Goal: Transaction & Acquisition: Purchase product/service

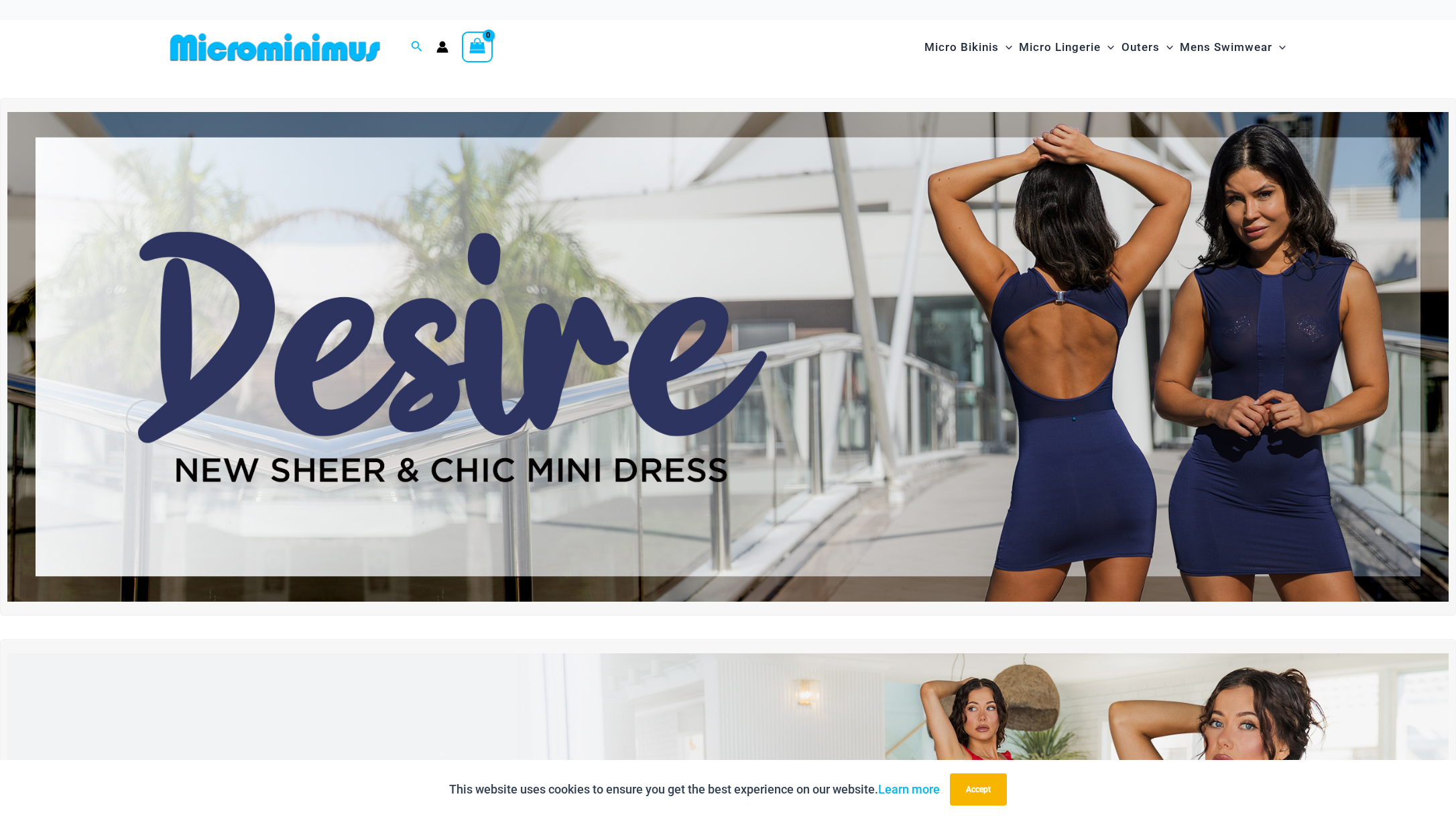
click at [268, 58] on img at bounding box center [275, 47] width 220 height 31
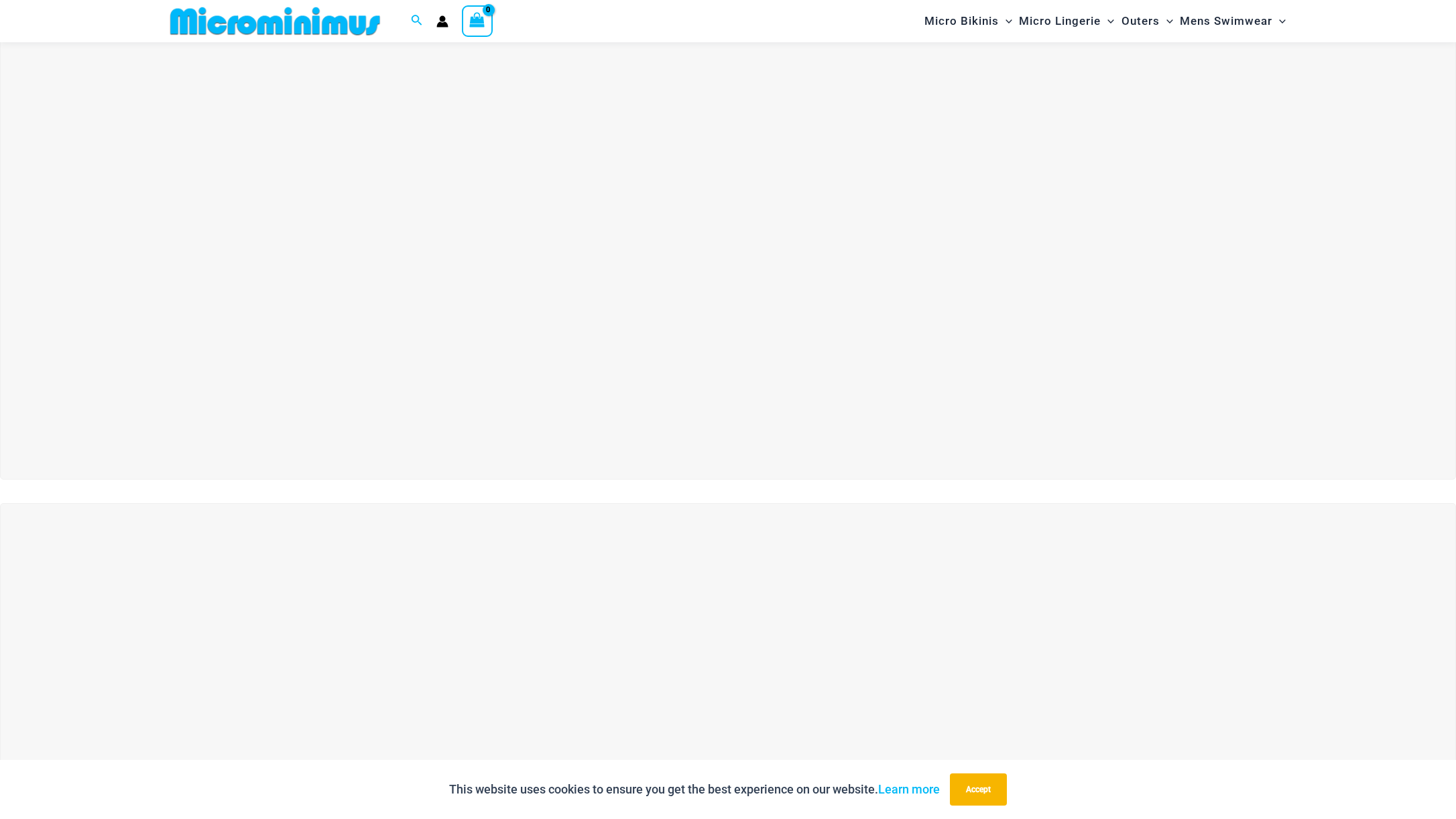
scroll to position [100, 0]
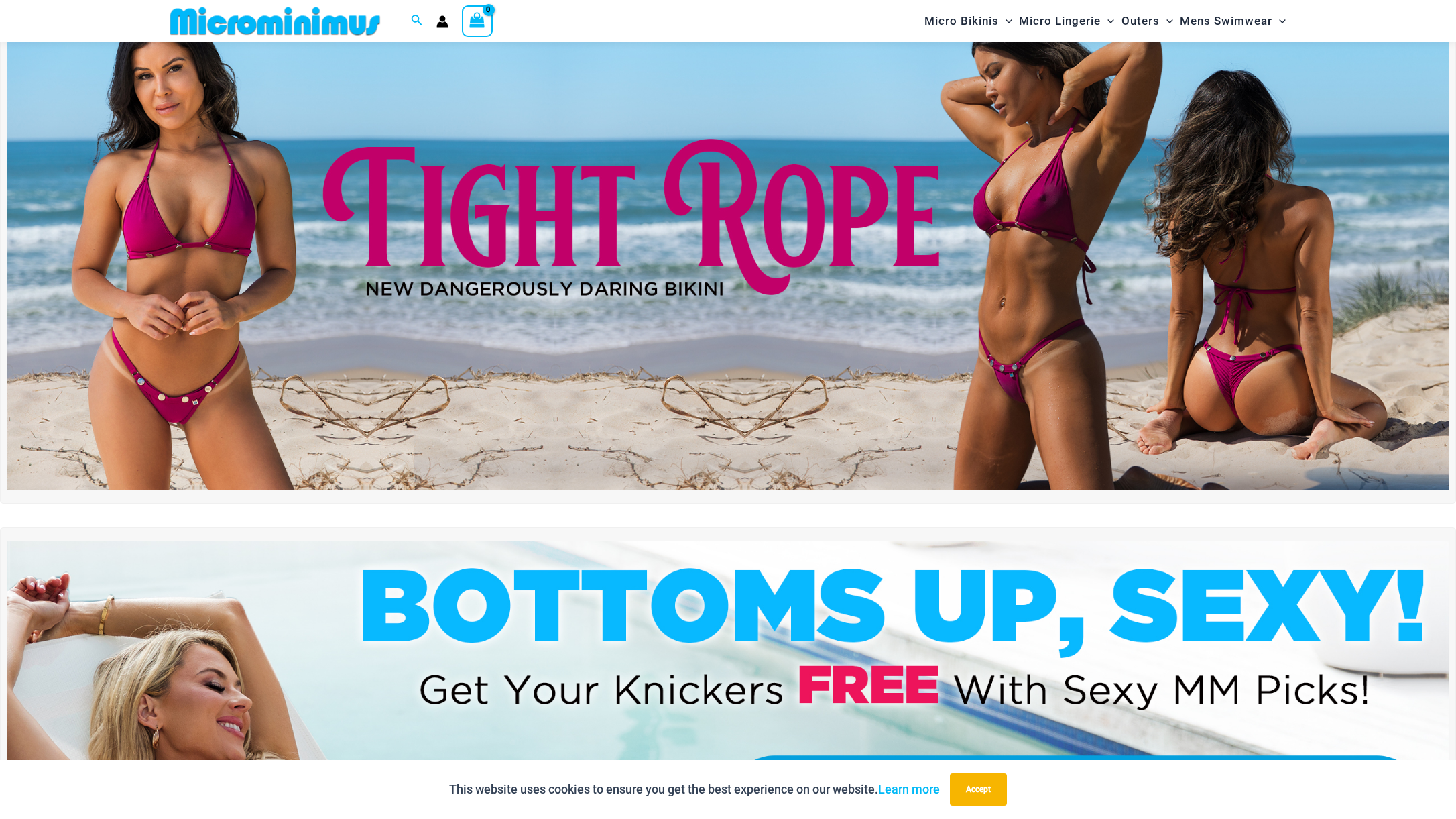
click at [748, 286] on img at bounding box center [727, 245] width 1441 height 490
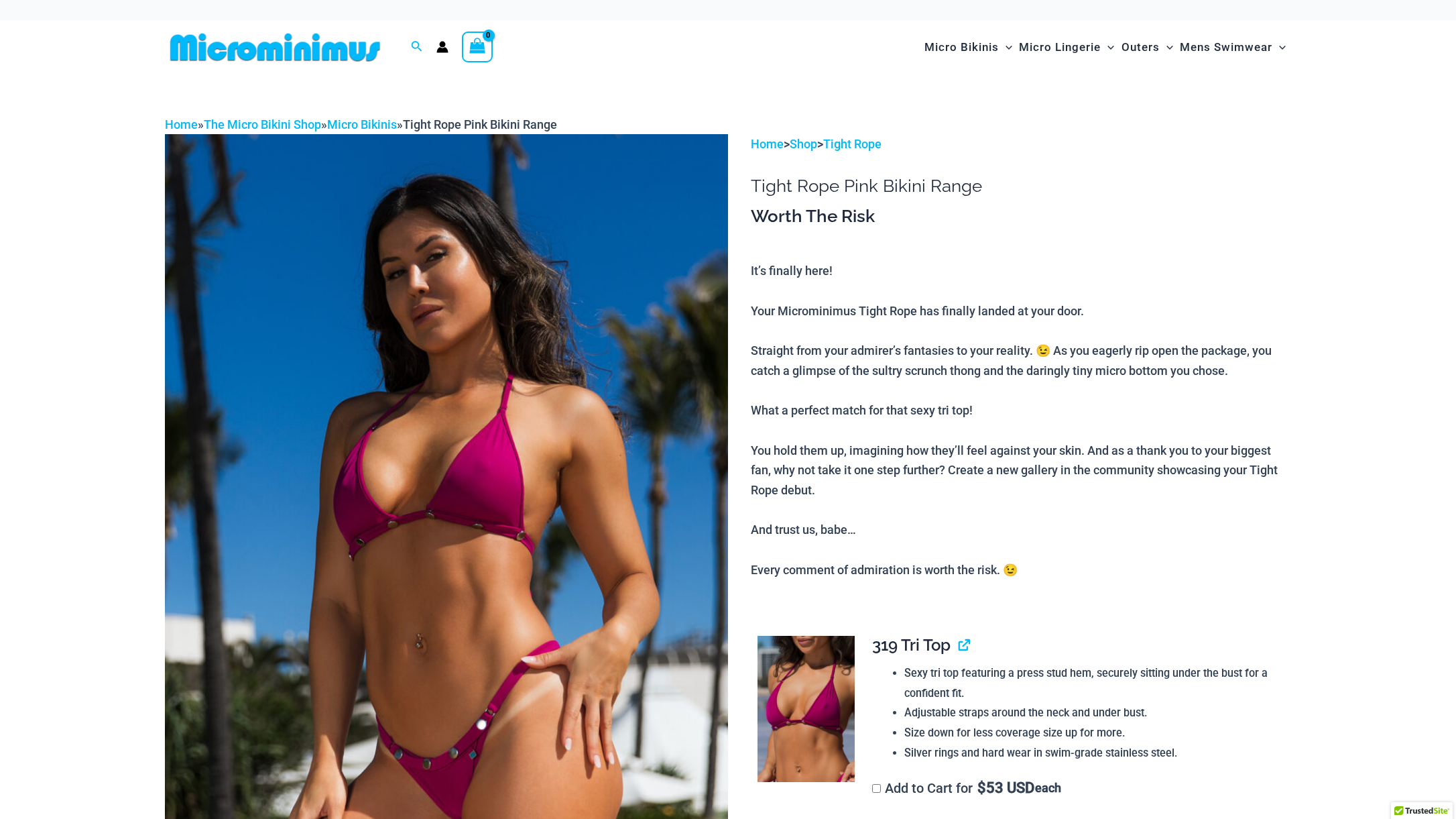
scroll to position [439, 0]
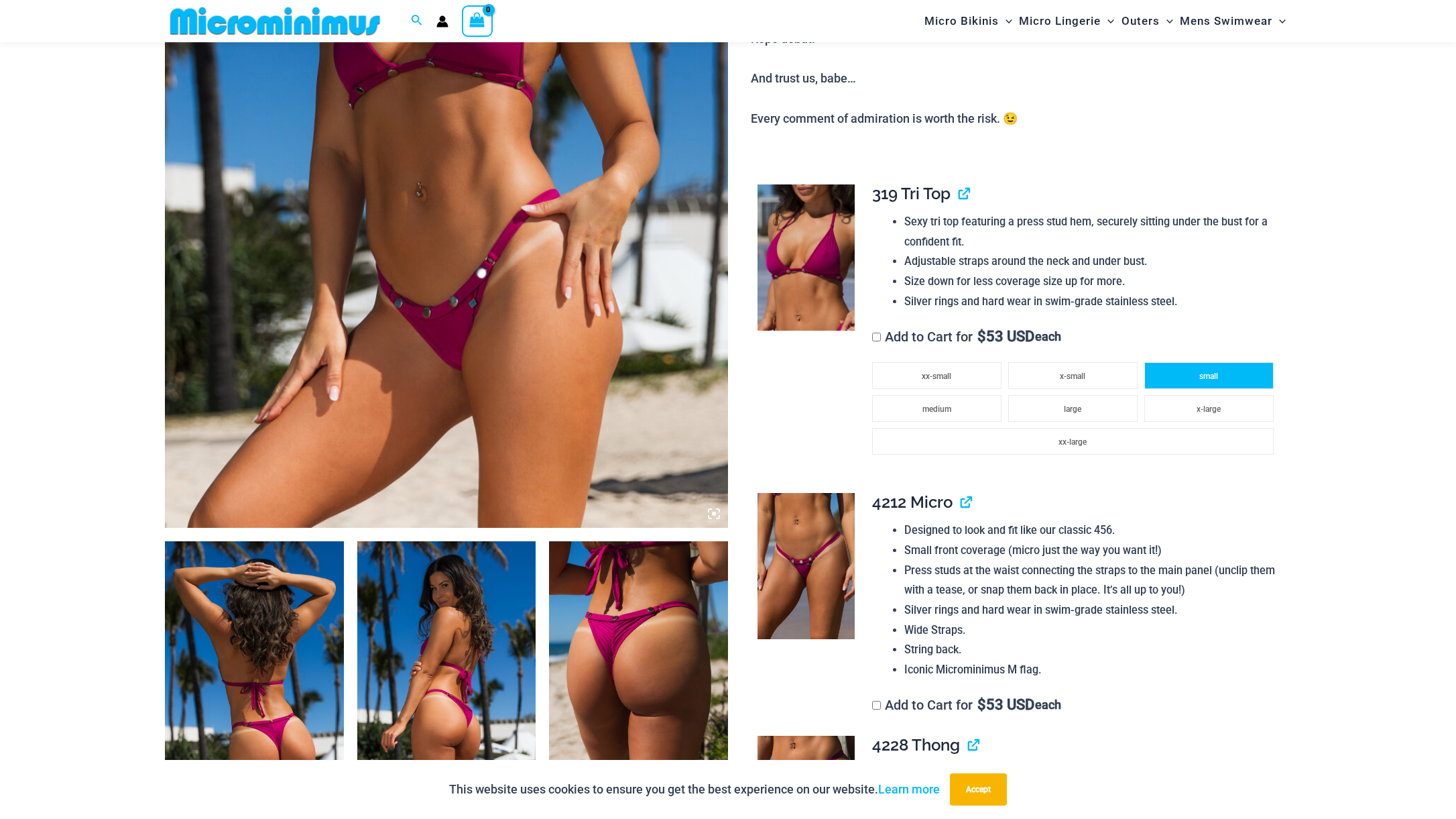
click at [1163, 372] on li "small" at bounding box center [1208, 375] width 129 height 27
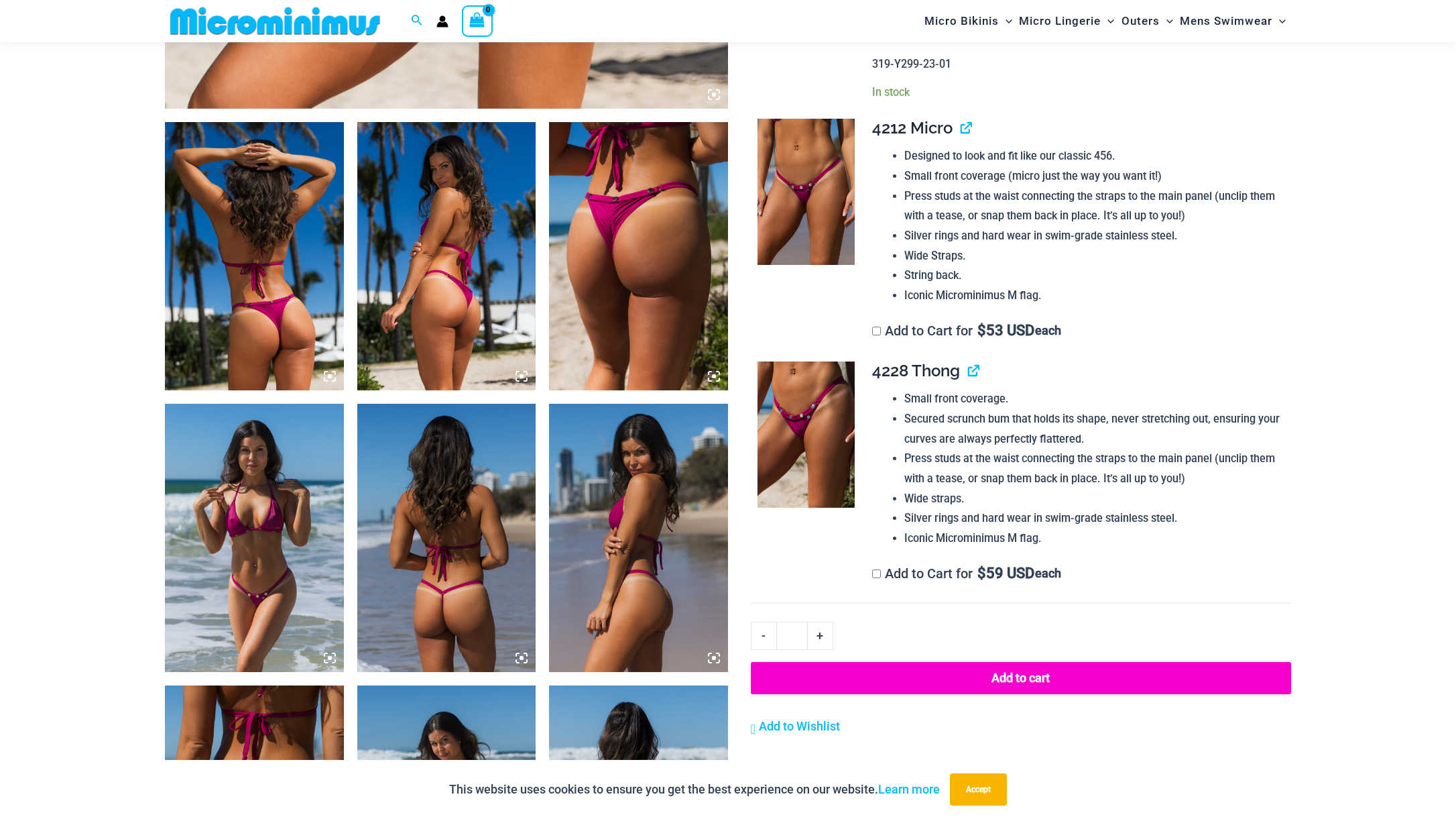
scroll to position [886, 0]
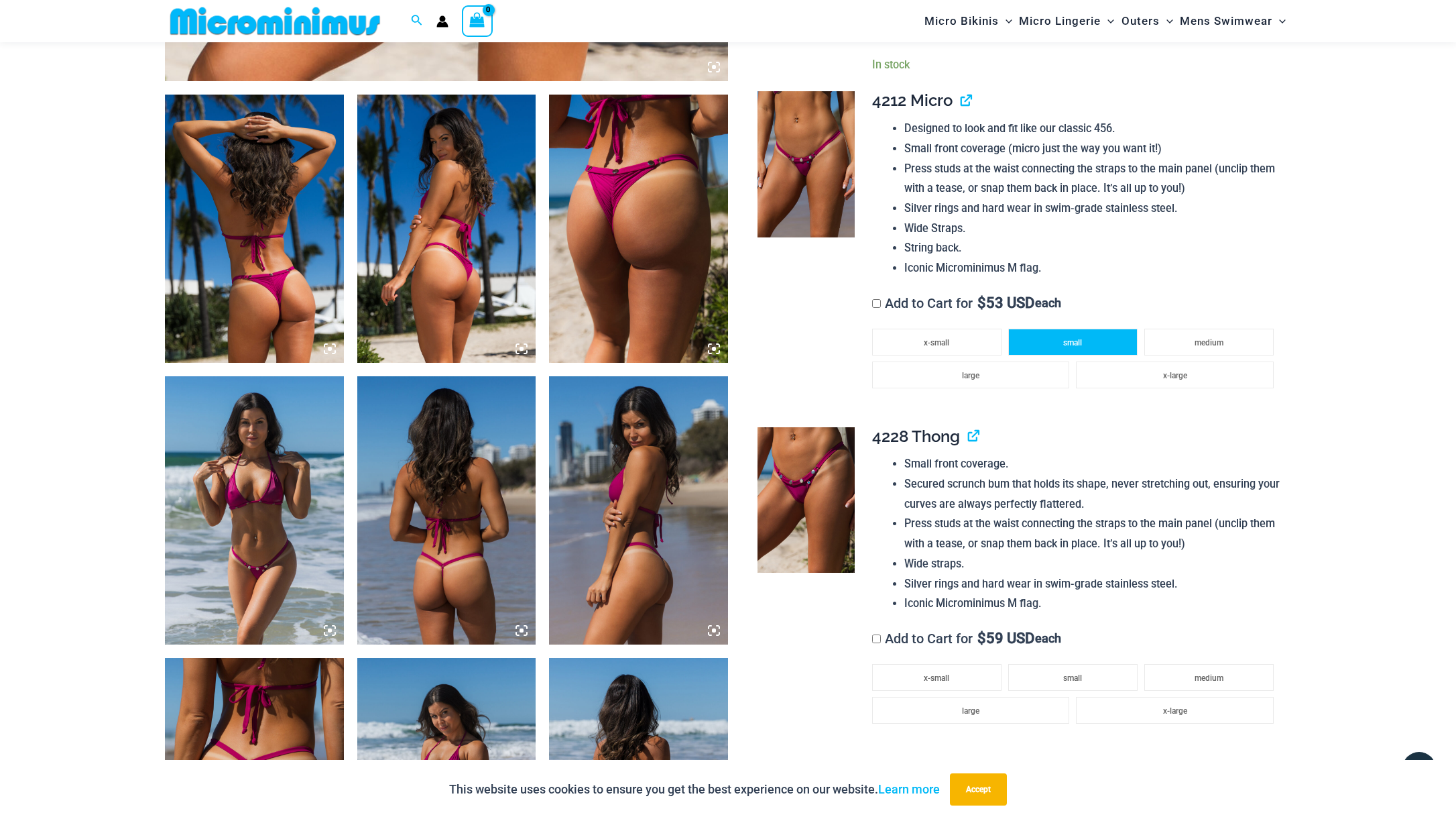
click at [1054, 338] on li "small" at bounding box center [1072, 342] width 129 height 27
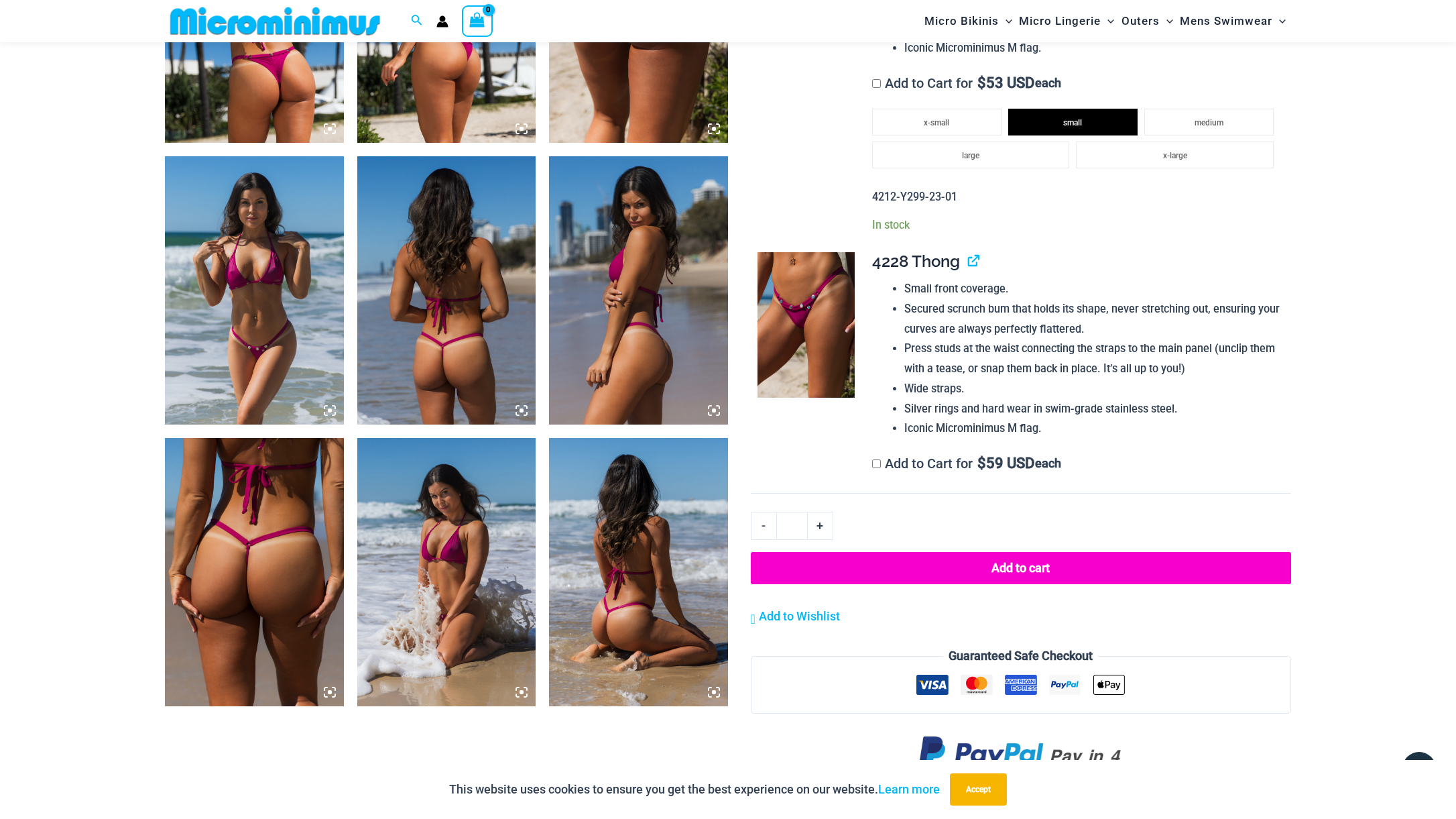
scroll to position [1109, 0]
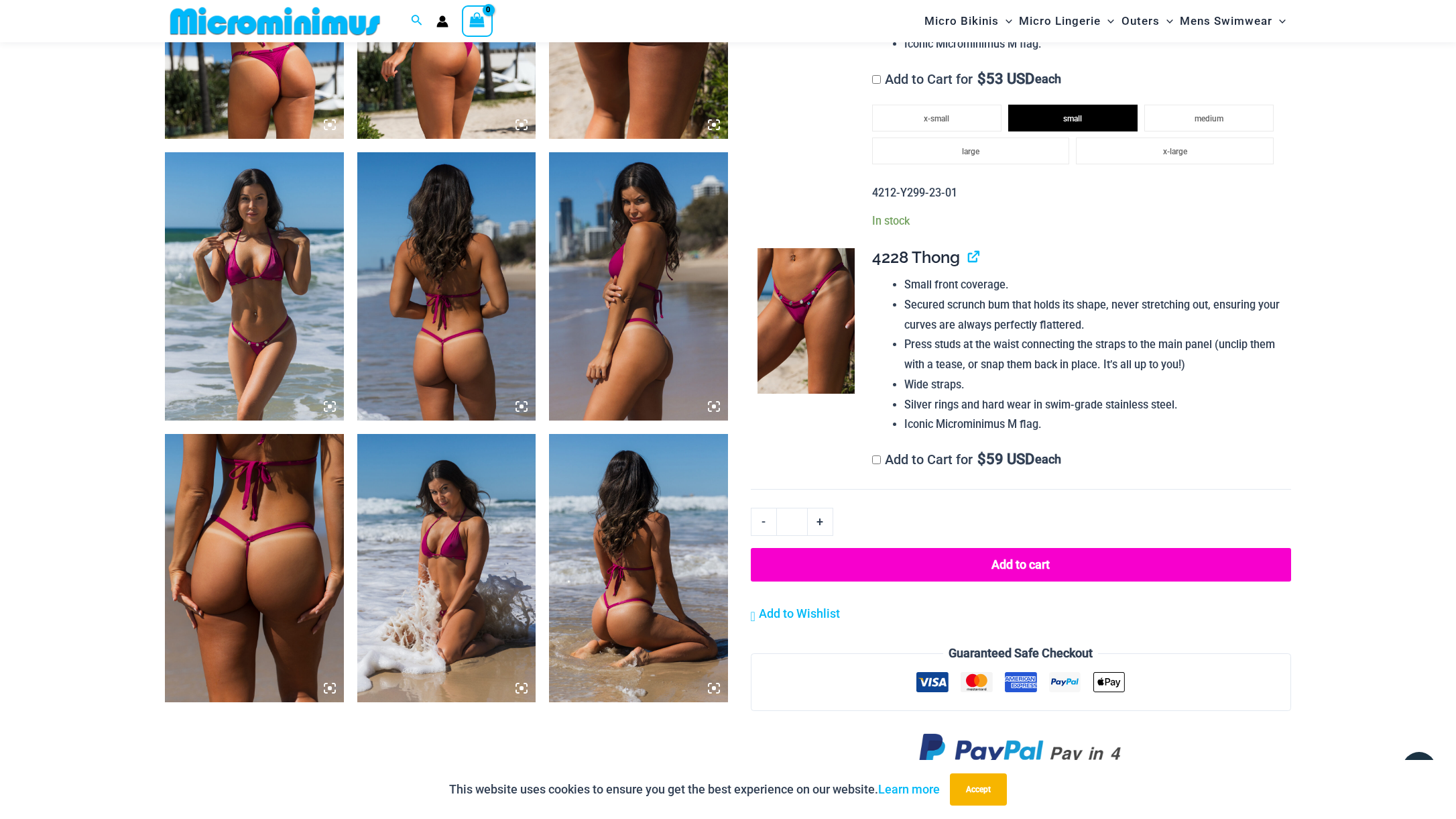
click at [1027, 571] on button "Add to cart" at bounding box center [1020, 565] width 540 height 33
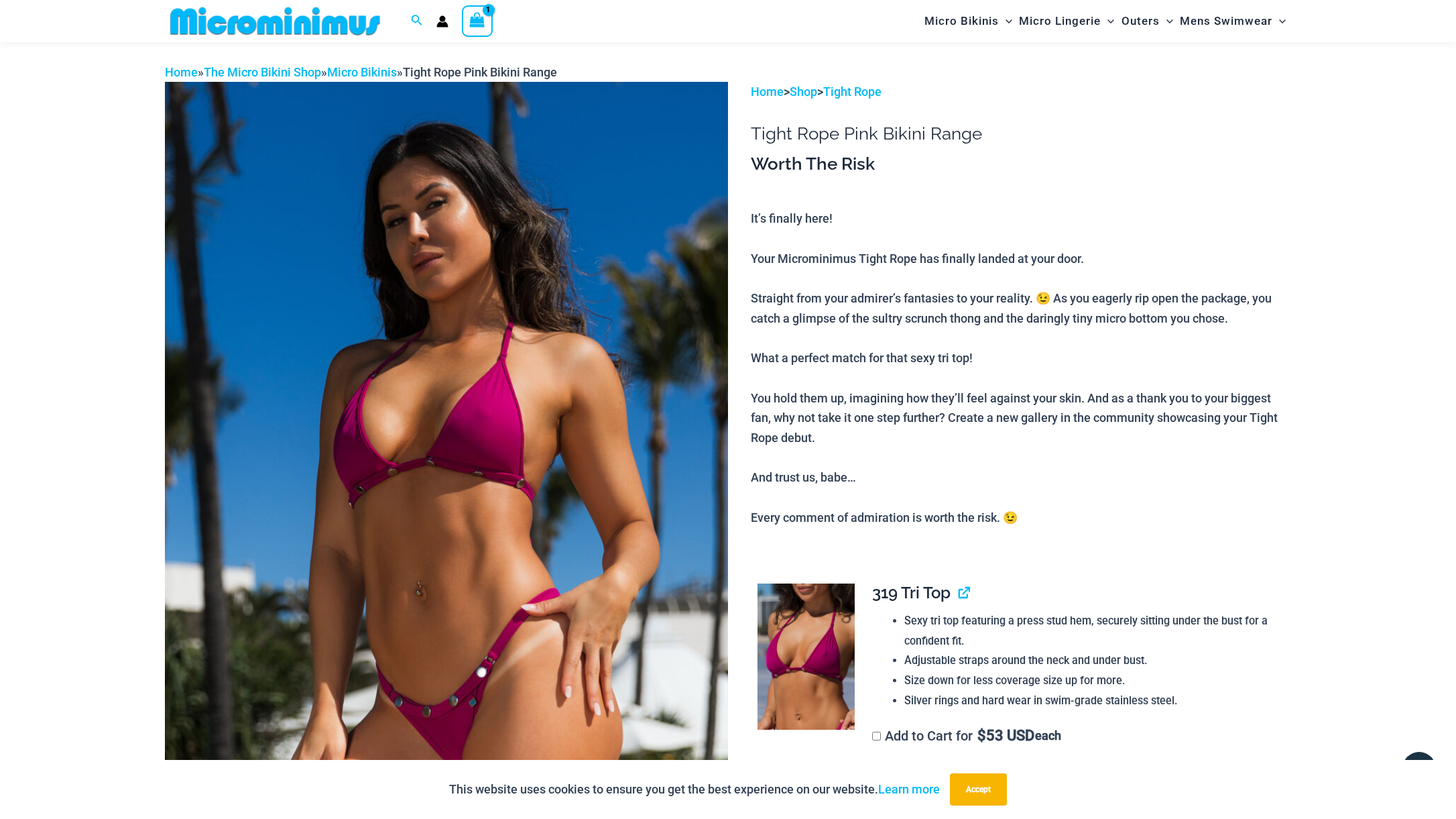
scroll to position [0, 0]
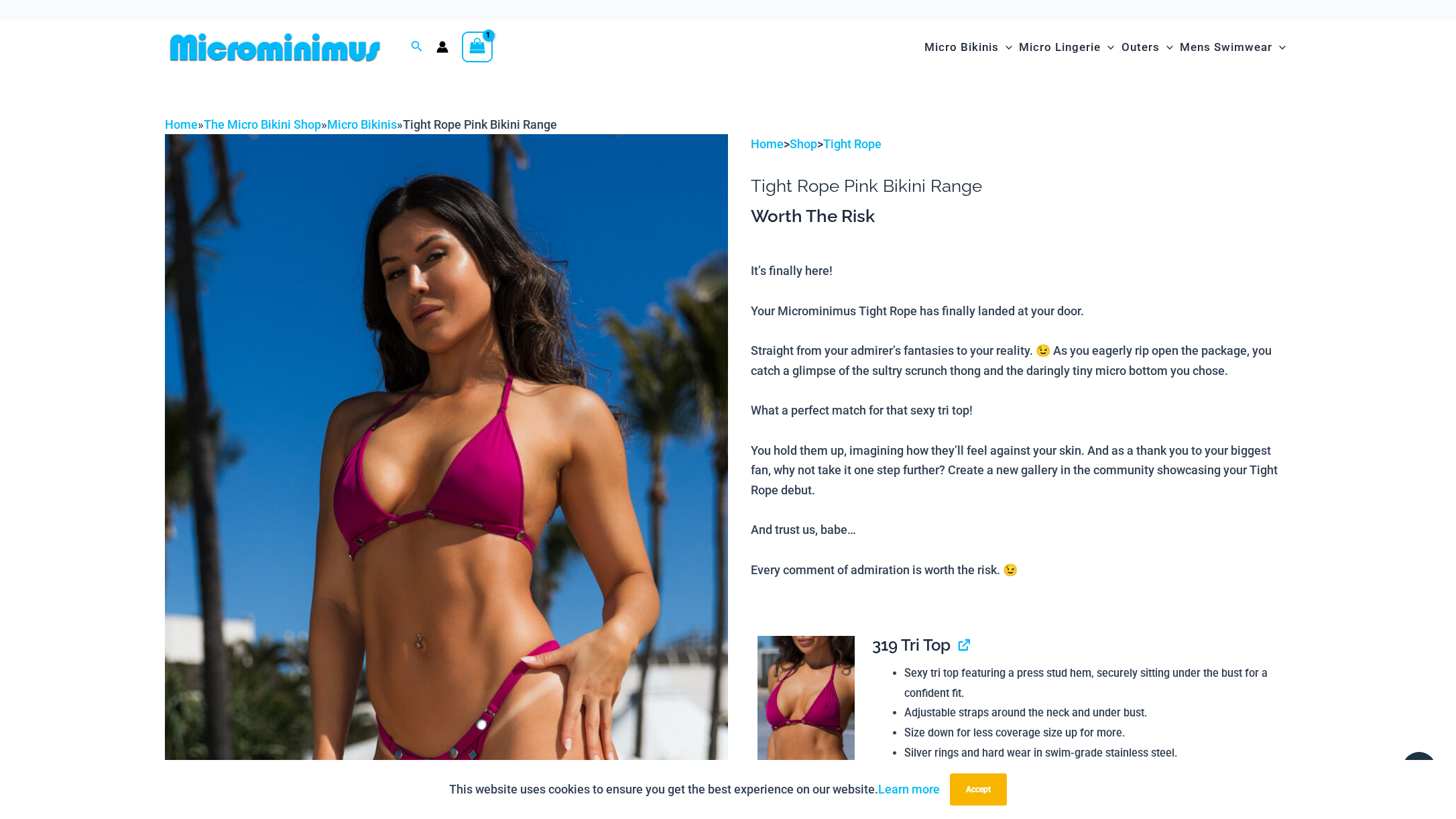
click at [488, 42] on div "View Shopping Cart, 1 items" at bounding box center [476, 46] width 30 height 31
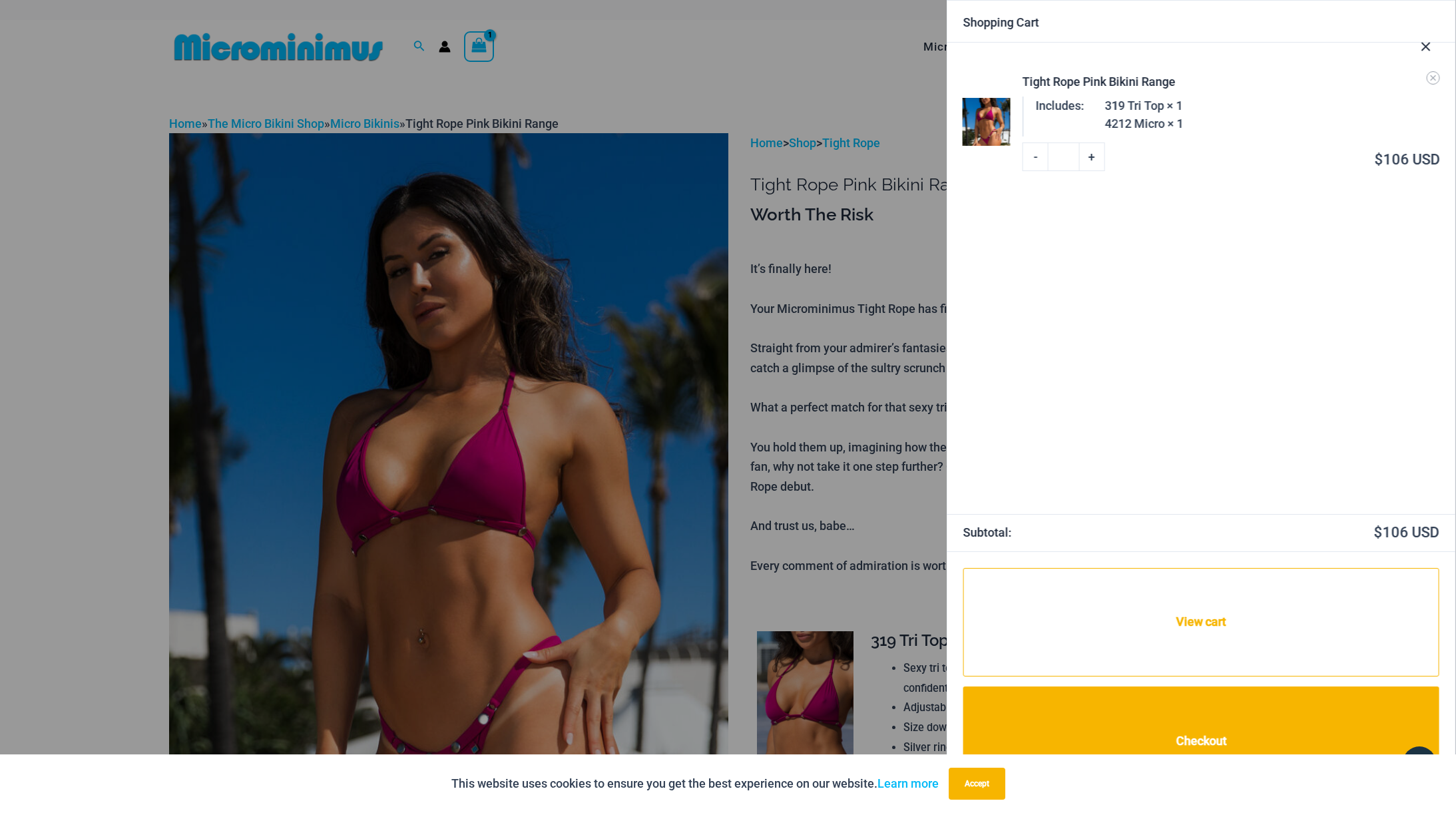
click at [794, 60] on div at bounding box center [728, 406] width 1456 height 813
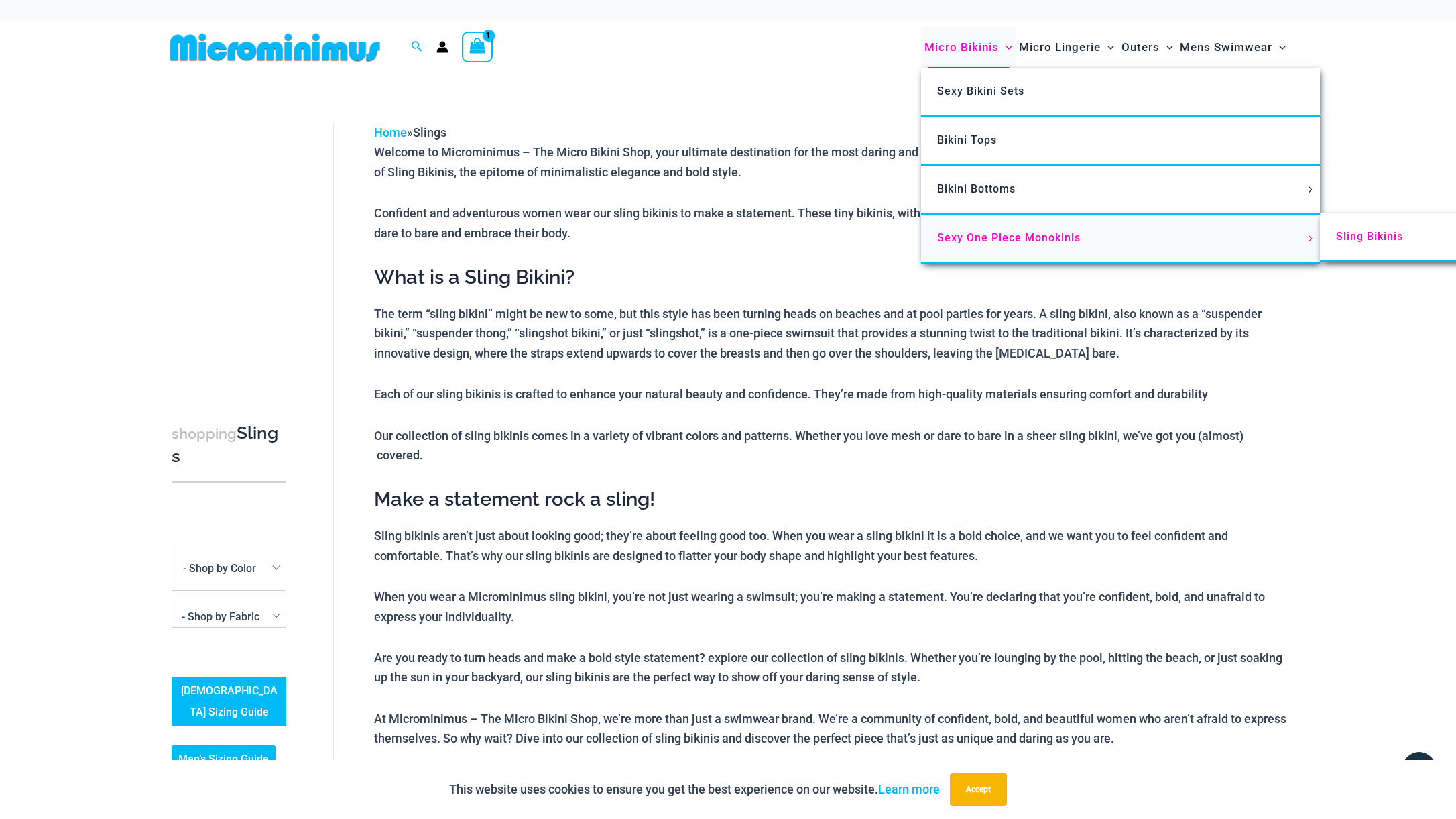
click at [971, 234] on span "Sexy One Piece Monokinis" at bounding box center [1008, 237] width 144 height 13
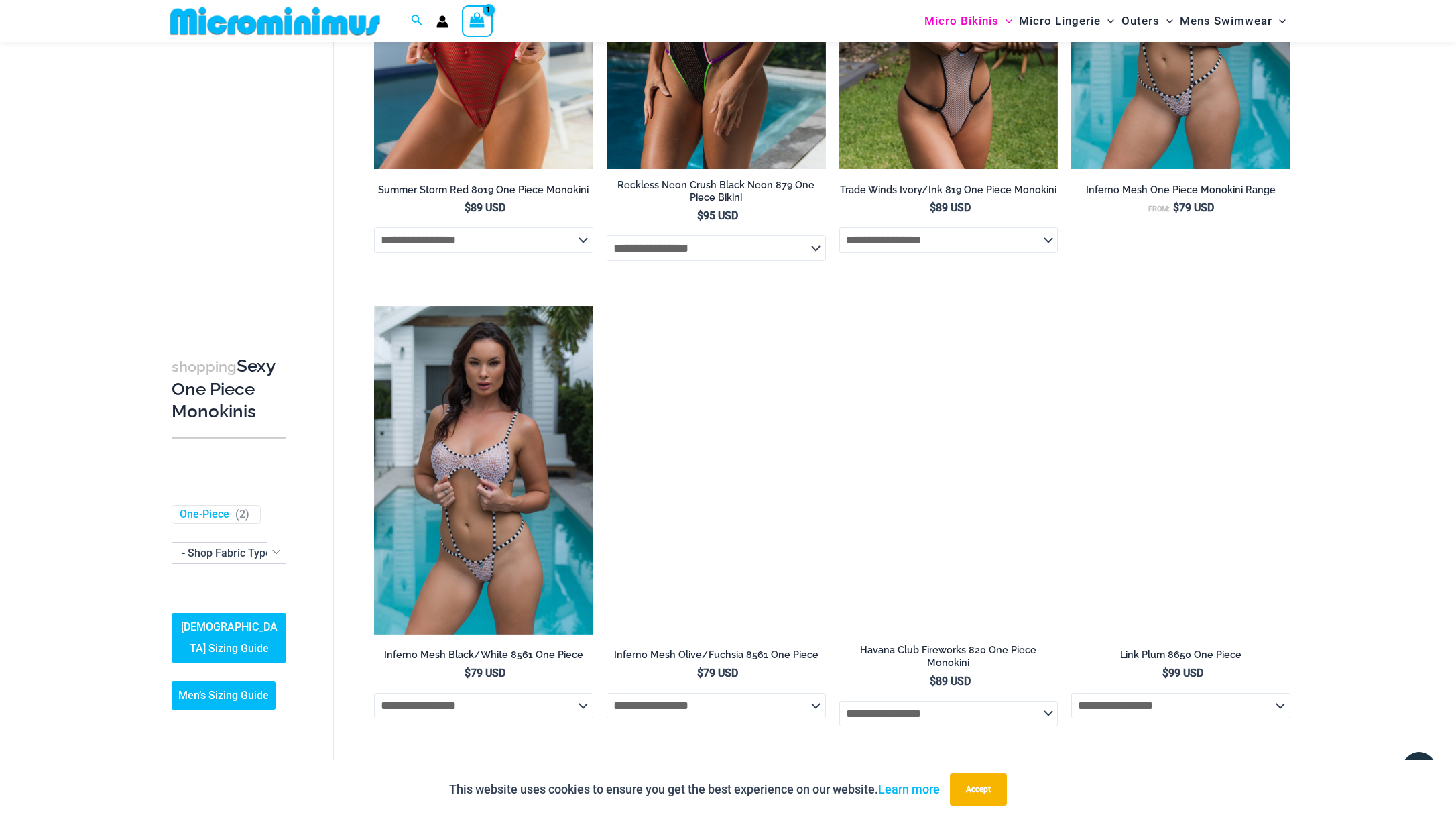
scroll to position [771, 0]
